Goal: Check status: Check status

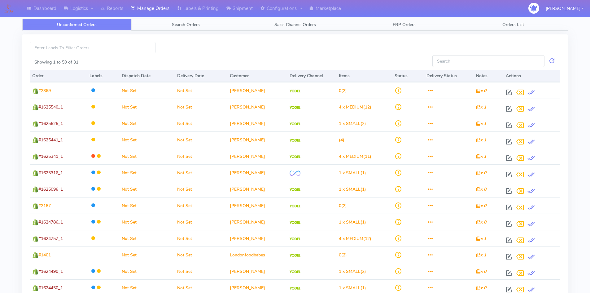
click at [179, 25] on span "Search Orders" at bounding box center [186, 25] width 28 height 6
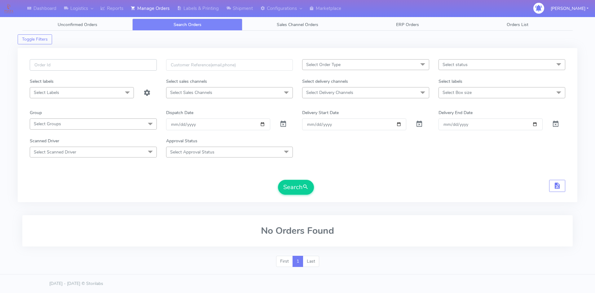
click at [99, 68] on input "text" at bounding box center [93, 64] width 127 height 11
paste input "1619871"
type input "1619871"
click at [296, 187] on button "Search" at bounding box center [296, 187] width 36 height 15
click at [281, 125] on span at bounding box center [282, 125] width 7 height 6
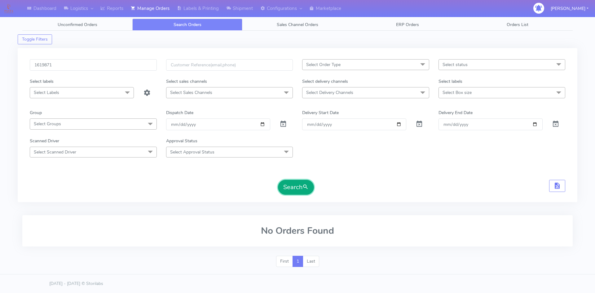
click at [290, 191] on button "Search" at bounding box center [296, 187] width 36 height 15
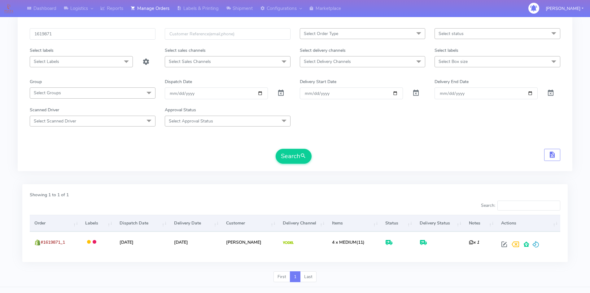
scroll to position [44, 0]
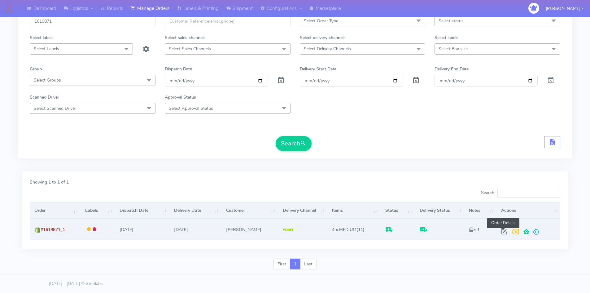
click at [506, 233] on span at bounding box center [504, 233] width 11 height 6
select select "5"
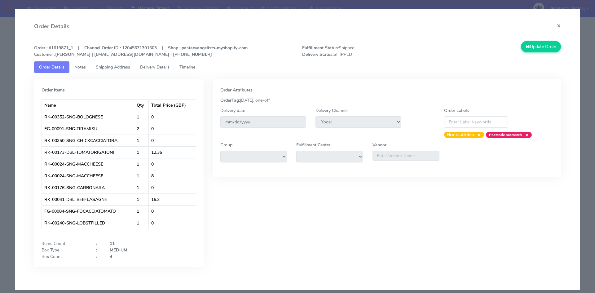
click at [156, 67] on span "Delivery Details" at bounding box center [154, 67] width 29 height 6
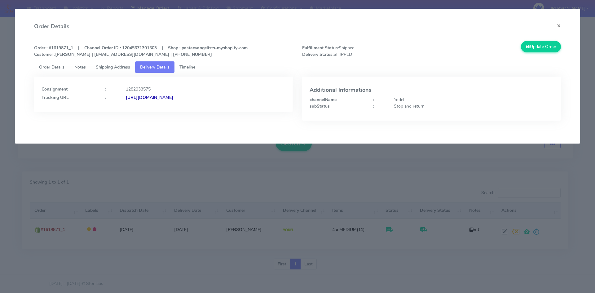
click at [191, 64] on span "Timeline" at bounding box center [187, 67] width 16 height 6
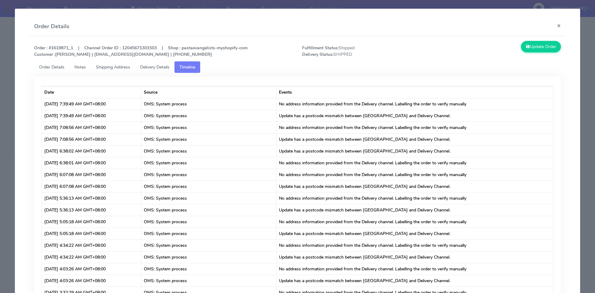
click at [163, 66] on span "Delivery Details" at bounding box center [154, 67] width 29 height 6
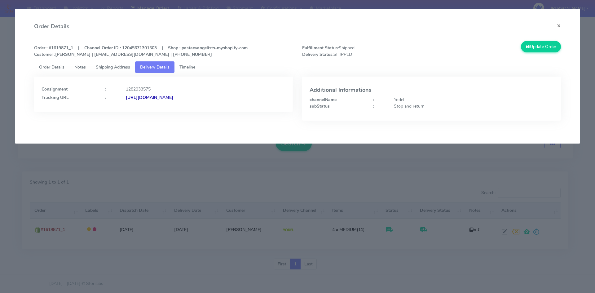
click at [151, 98] on strong "[URL][DOMAIN_NAME]" at bounding box center [149, 98] width 47 height 6
click at [558, 25] on button "×" at bounding box center [559, 25] width 14 height 16
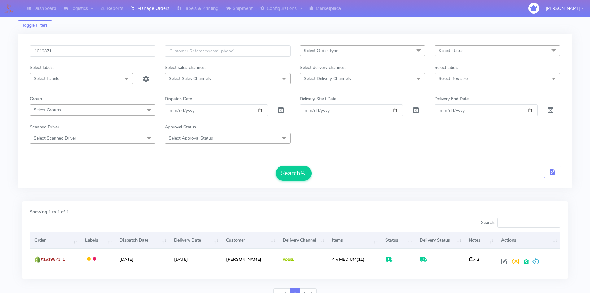
scroll to position [0, 0]
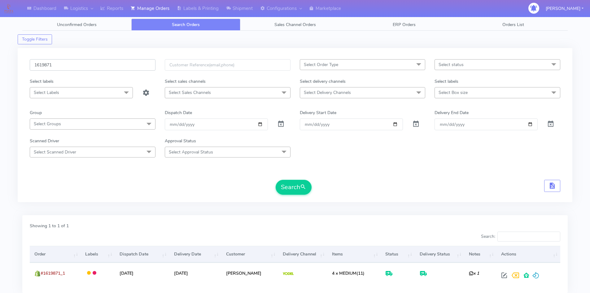
drag, startPoint x: 66, startPoint y: 64, endPoint x: 22, endPoint y: 66, distance: 43.7
click at [22, 66] on div "1619871 Select Order Type Select All MEALS ATAVI One Off Pasta Club Gift Kit Ev…" at bounding box center [295, 125] width 555 height 154
paste input "22796"
type input "1622796"
click at [299, 189] on button "Search" at bounding box center [294, 187] width 36 height 15
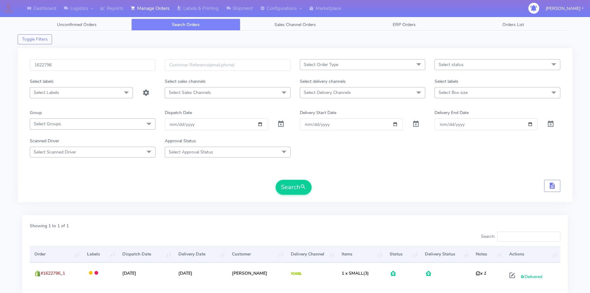
scroll to position [44, 0]
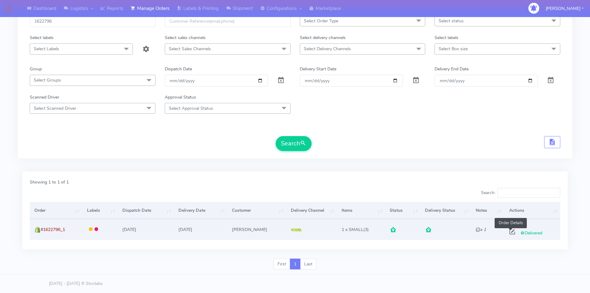
click at [512, 232] on span at bounding box center [512, 233] width 11 height 6
select select "5"
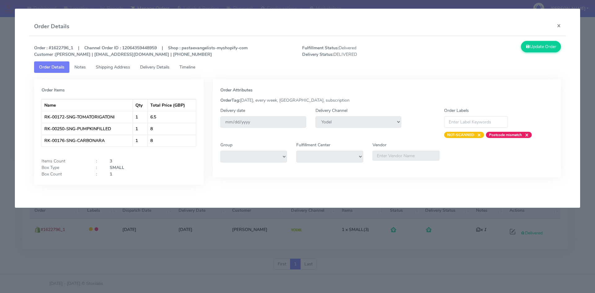
click at [118, 65] on span "Shipping Address" at bounding box center [113, 67] width 34 height 6
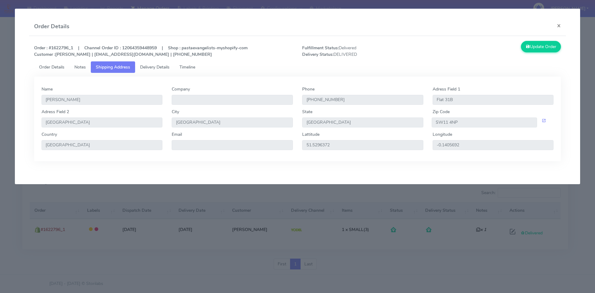
click at [145, 68] on span "Delivery Details" at bounding box center [154, 67] width 29 height 6
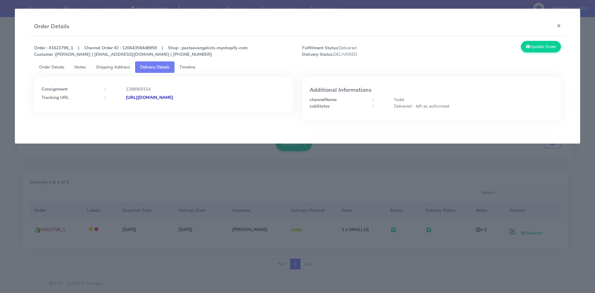
click at [161, 96] on strong "[URL][DOMAIN_NAME]" at bounding box center [149, 98] width 47 height 6
click at [559, 28] on button "×" at bounding box center [559, 25] width 14 height 16
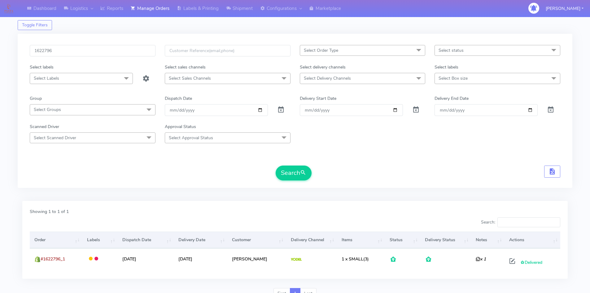
scroll to position [0, 0]
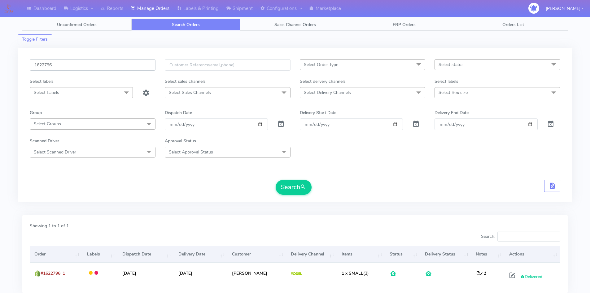
drag, startPoint x: 64, startPoint y: 67, endPoint x: 21, endPoint y: 68, distance: 42.2
click at [21, 68] on div "1622796 Select Order Type Select All MEALS ATAVI One Off Pasta Club Gift Kit Ev…" at bounding box center [295, 125] width 555 height 154
paste input "19329"
type input "1619329"
click at [296, 187] on button "Search" at bounding box center [294, 187] width 36 height 15
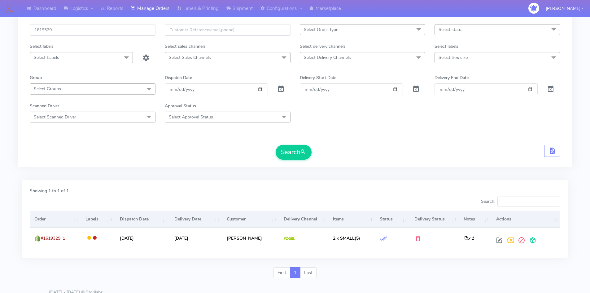
scroll to position [44, 0]
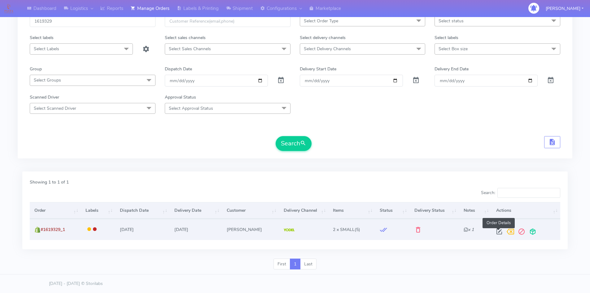
click at [499, 234] on span at bounding box center [499, 233] width 11 height 6
select select "5"
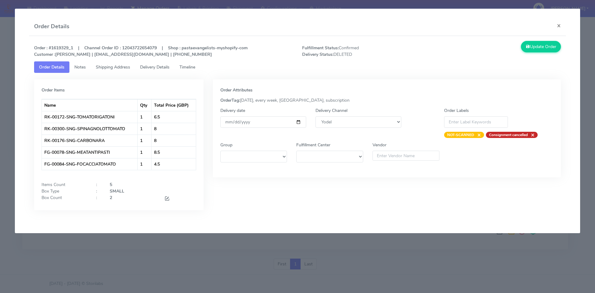
click at [153, 66] on span "Delivery Details" at bounding box center [154, 67] width 29 height 6
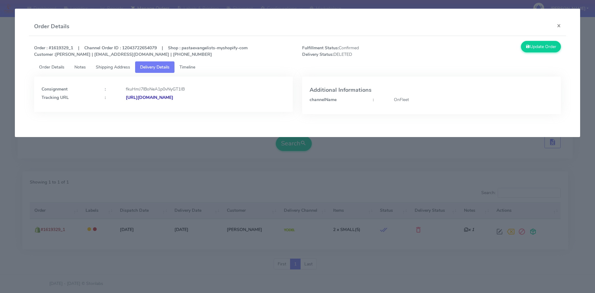
click at [146, 97] on strong "[URL][DOMAIN_NAME]" at bounding box center [149, 98] width 47 height 6
click at [557, 25] on button "×" at bounding box center [559, 25] width 14 height 16
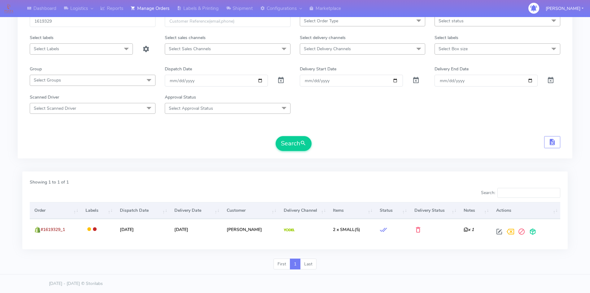
click at [422, 212] on th "Delivery Status" at bounding box center [435, 210] width 50 height 17
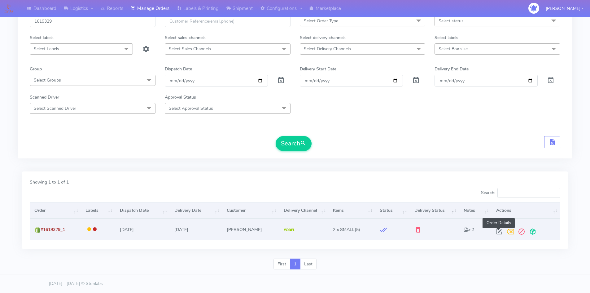
click at [499, 231] on span at bounding box center [499, 233] width 11 height 6
select select "5"
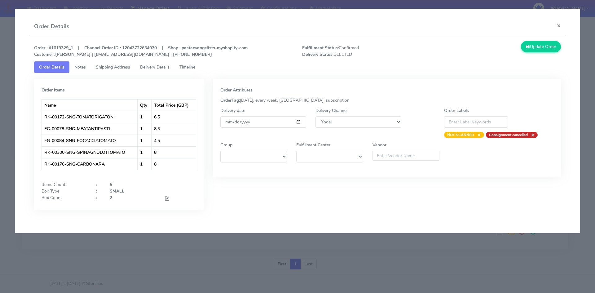
click at [194, 68] on span "Timeline" at bounding box center [187, 67] width 16 height 6
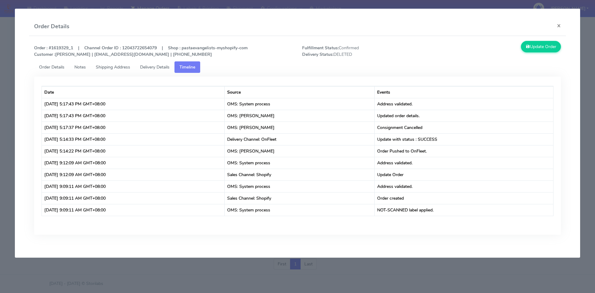
click at [54, 66] on span "Order Details" at bounding box center [51, 67] width 25 height 6
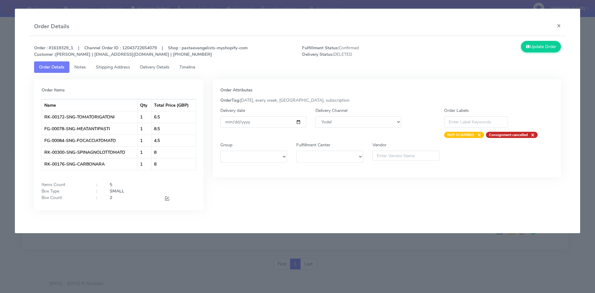
click at [155, 66] on span "Delivery Details" at bounding box center [154, 67] width 29 height 6
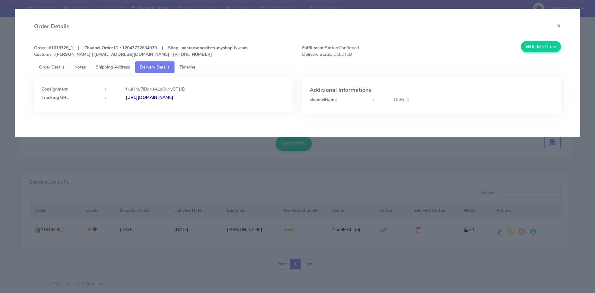
drag, startPoint x: 182, startPoint y: 97, endPoint x: 126, endPoint y: 100, distance: 55.9
click at [126, 100] on div "[URL][DOMAIN_NAME]" at bounding box center [205, 97] width 169 height 7
copy strong "[URL][DOMAIN_NAME]"
click at [561, 24] on button "×" at bounding box center [559, 25] width 14 height 16
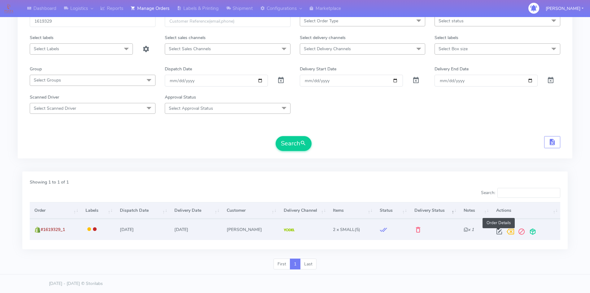
click at [497, 231] on span at bounding box center [499, 233] width 11 height 6
select select "5"
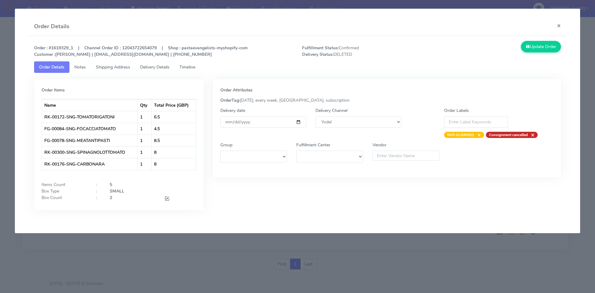
click at [147, 66] on span "Delivery Details" at bounding box center [154, 67] width 29 height 6
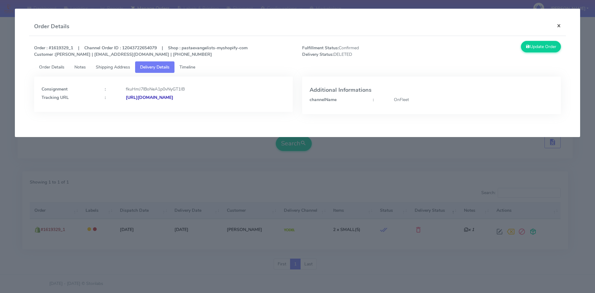
click at [560, 25] on button "×" at bounding box center [559, 25] width 14 height 16
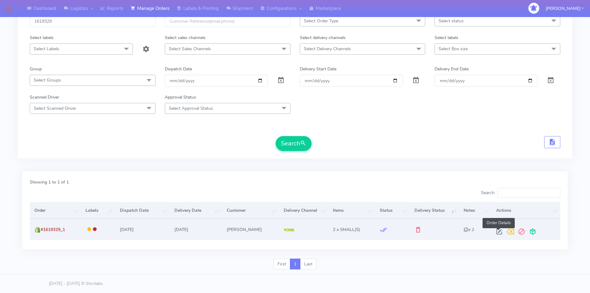
click at [498, 233] on span at bounding box center [499, 233] width 11 height 6
select select "5"
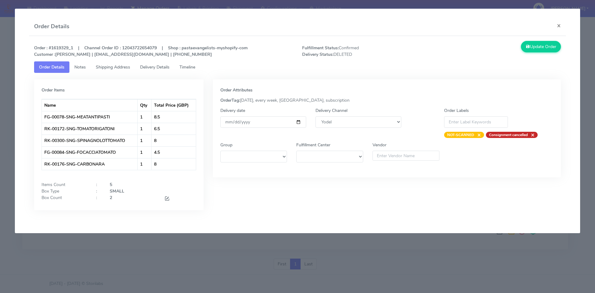
click at [154, 70] on span "Delivery Details" at bounding box center [154, 67] width 29 height 6
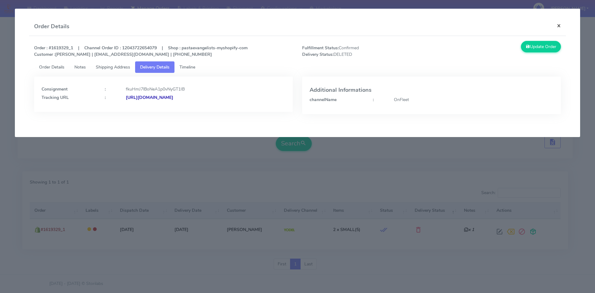
click at [559, 26] on button "×" at bounding box center [559, 25] width 14 height 16
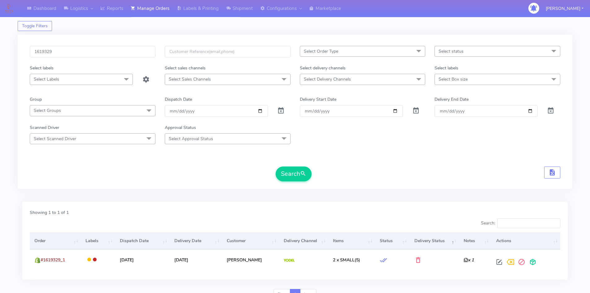
scroll to position [0, 0]
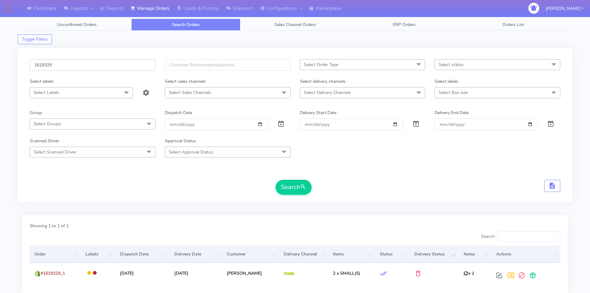
drag, startPoint x: 60, startPoint y: 66, endPoint x: 18, endPoint y: 72, distance: 43.2
click at [18, 72] on div "1619329 Select Order Type Select All MEALS ATAVI One Off Pasta Club Gift Kit Ev…" at bounding box center [295, 125] width 555 height 154
paste input "57"
type input "1619357"
click at [285, 182] on button "Search" at bounding box center [294, 187] width 36 height 15
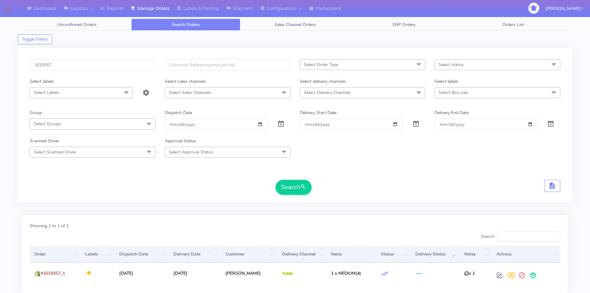
scroll to position [44, 0]
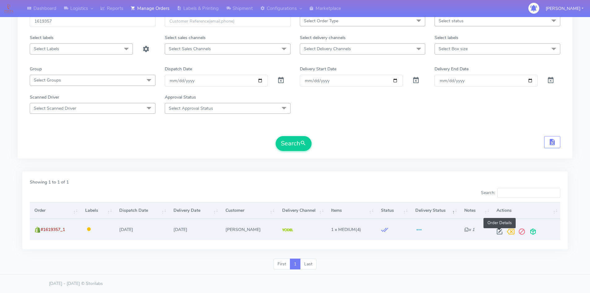
click at [500, 233] on span at bounding box center [499, 233] width 11 height 6
select select "5"
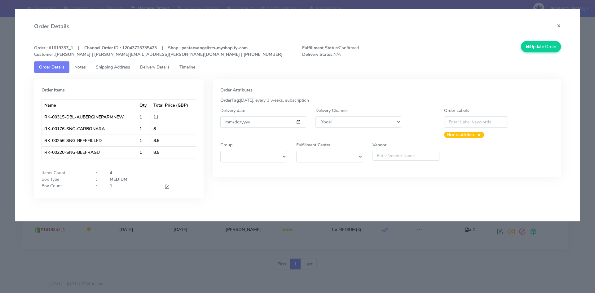
click at [147, 68] on span "Delivery Details" at bounding box center [154, 67] width 29 height 6
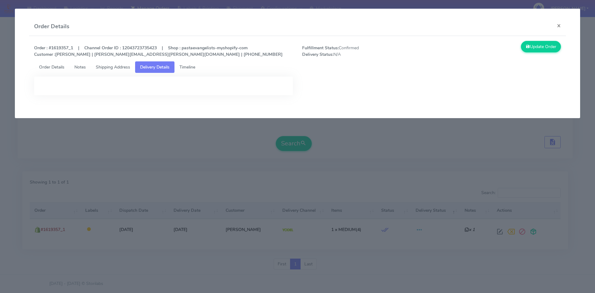
click at [120, 69] on span "Shipping Address" at bounding box center [113, 67] width 34 height 6
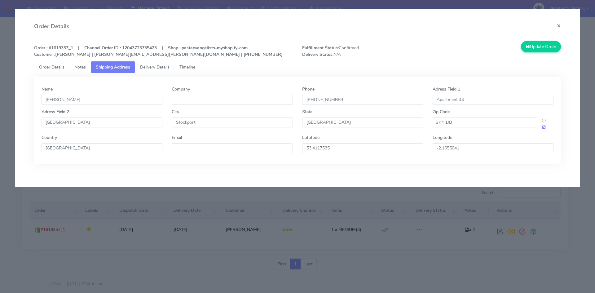
click at [151, 65] on span "Delivery Details" at bounding box center [154, 67] width 29 height 6
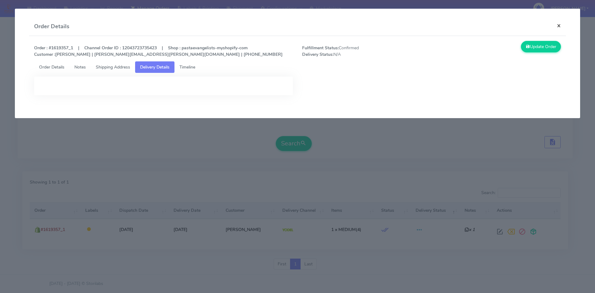
click at [562, 26] on button "×" at bounding box center [559, 25] width 14 height 16
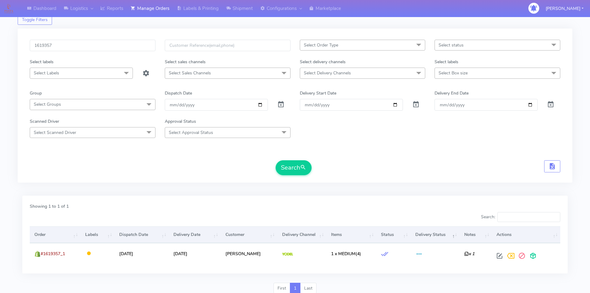
scroll to position [0, 0]
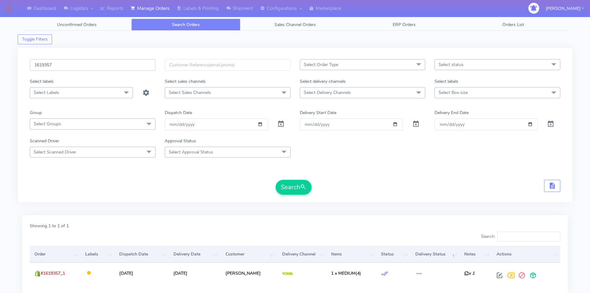
click at [14, 67] on div "Dashboard Logistics London Logistics Reports Manage Orders Labels & Printing Sh…" at bounding box center [295, 164] width 590 height 307
paste input "24593"
type input "1624593"
click at [301, 187] on span "submit" at bounding box center [303, 187] width 6 height 8
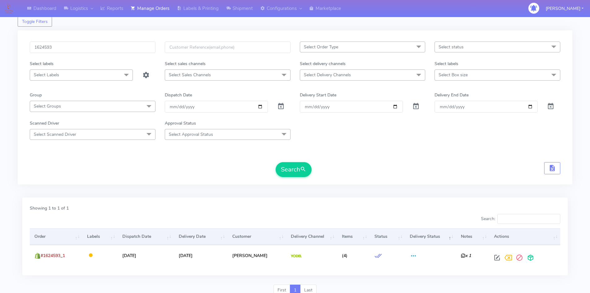
scroll to position [44, 0]
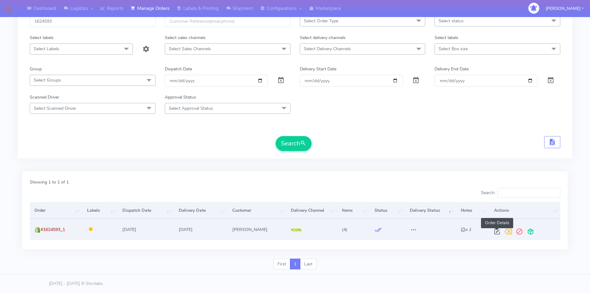
click at [498, 230] on span at bounding box center [497, 233] width 11 height 6
select select "5"
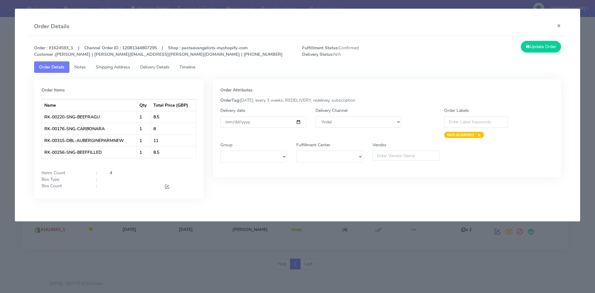
click at [116, 65] on span "Shipping Address" at bounding box center [113, 67] width 34 height 6
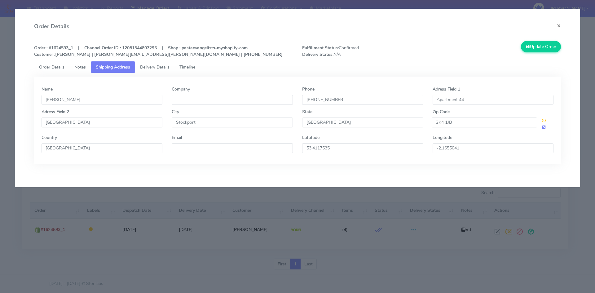
click at [162, 68] on span "Delivery Details" at bounding box center [154, 67] width 29 height 6
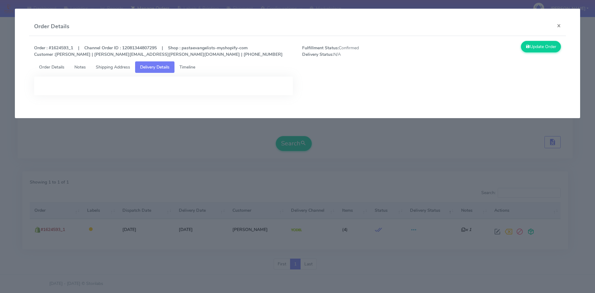
click at [180, 84] on div at bounding box center [163, 86] width 259 height 19
click at [559, 26] on button "×" at bounding box center [559, 25] width 14 height 16
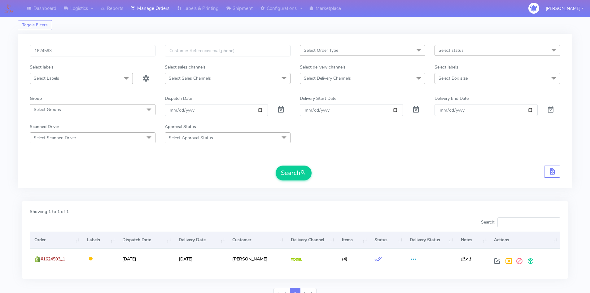
scroll to position [0, 0]
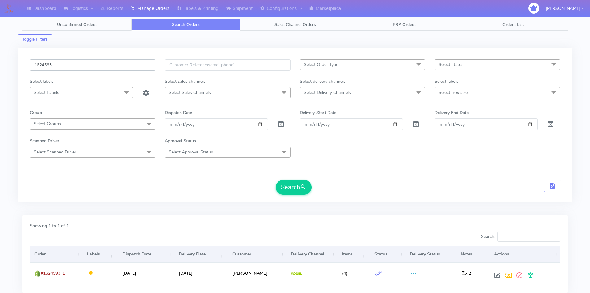
drag, startPoint x: 64, startPoint y: 65, endPoint x: 24, endPoint y: 72, distance: 40.2
click at [27, 71] on div "1624593" at bounding box center [92, 68] width 135 height 19
paste input "18674"
type input "1618674"
click at [307, 182] on button "Search" at bounding box center [294, 187] width 36 height 15
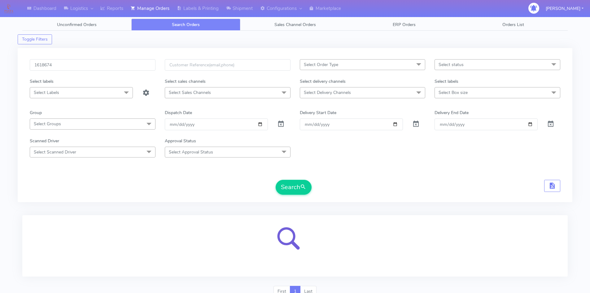
scroll to position [28, 0]
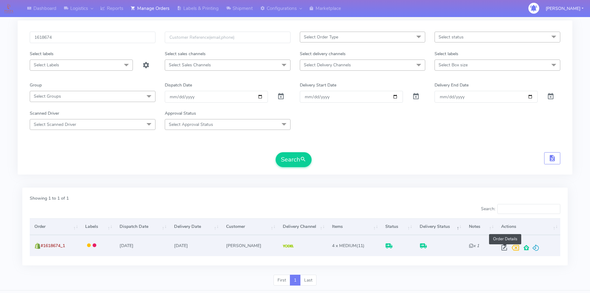
click at [504, 247] on span at bounding box center [504, 249] width 11 height 6
select select "5"
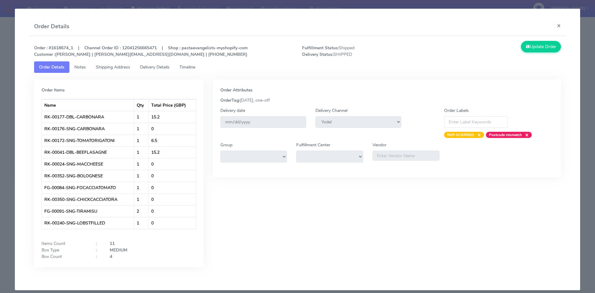
click at [155, 67] on span "Delivery Details" at bounding box center [154, 67] width 29 height 6
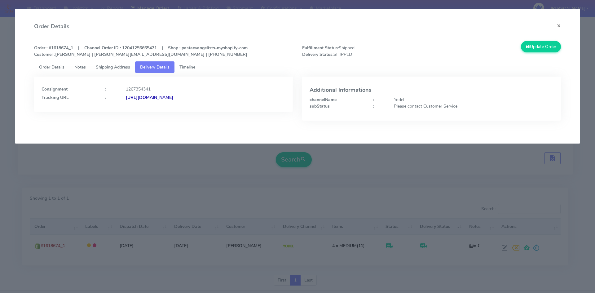
click at [173, 98] on strong "[URL][DOMAIN_NAME]" at bounding box center [149, 98] width 47 height 6
click at [558, 26] on button "×" at bounding box center [559, 25] width 14 height 16
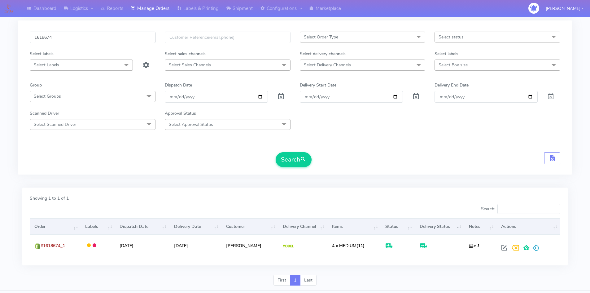
drag, startPoint x: 51, startPoint y: 41, endPoint x: 14, endPoint y: 45, distance: 37.5
click at [15, 45] on div "Dashboard Logistics London Logistics Reports Manage Orders Labels & Printing Sh…" at bounding box center [295, 137] width 590 height 307
paste input "9329"
type input "1619329"
click at [301, 160] on span "submit" at bounding box center [303, 159] width 6 height 8
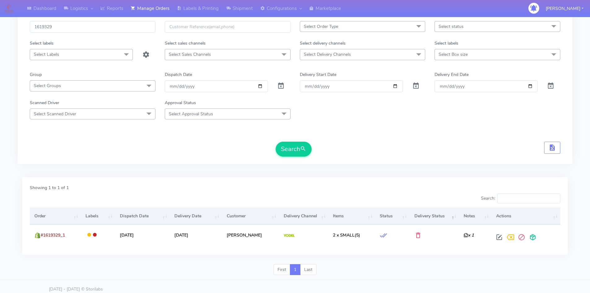
scroll to position [44, 0]
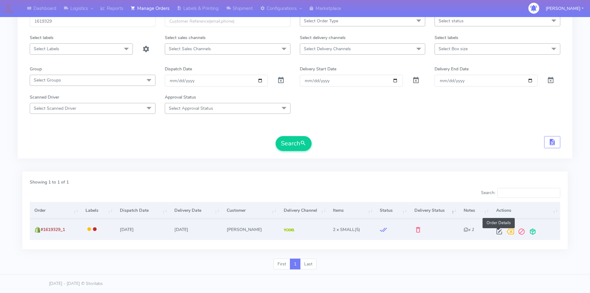
click at [499, 233] on span at bounding box center [499, 233] width 11 height 6
select select "5"
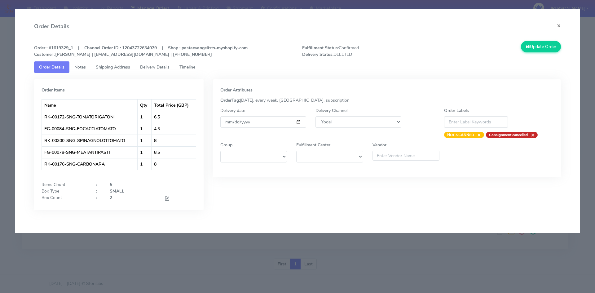
click at [160, 66] on span "Delivery Details" at bounding box center [154, 67] width 29 height 6
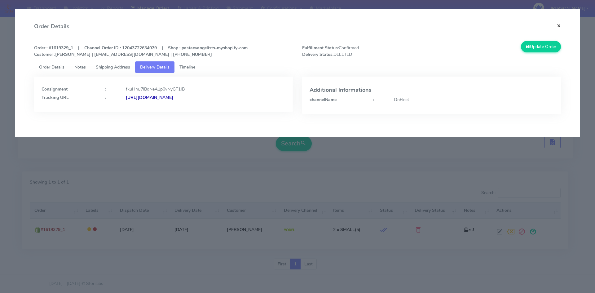
click at [559, 27] on button "×" at bounding box center [559, 25] width 14 height 16
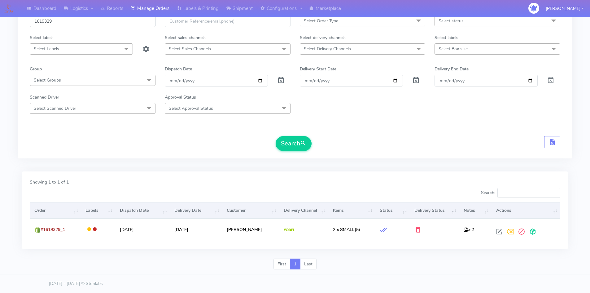
drag, startPoint x: 96, startPoint y: 20, endPoint x: 0, endPoint y: 24, distance: 96.5
click at [0, 24] on div "Dashboard Logistics London Logistics Reports Manage Orders Labels & Printing Sh…" at bounding box center [295, 120] width 590 height 307
paste input "25033"
type input "1625033"
click at [276, 136] on button "Search" at bounding box center [294, 143] width 36 height 15
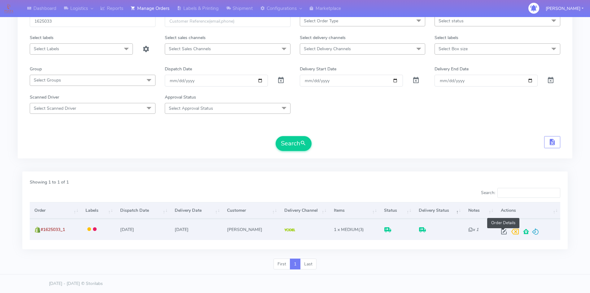
click at [504, 230] on span at bounding box center [504, 233] width 11 height 6
select select "5"
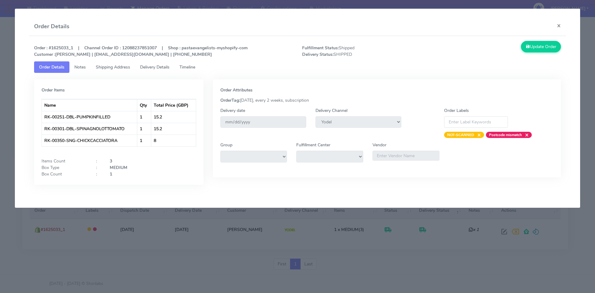
click at [154, 65] on span "Delivery Details" at bounding box center [154, 67] width 29 height 6
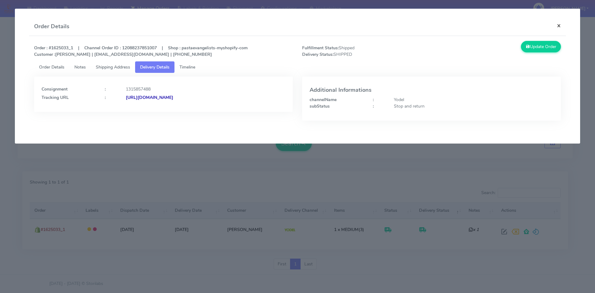
click at [558, 25] on button "×" at bounding box center [559, 25] width 14 height 16
